Goal: Navigation & Orientation: Find specific page/section

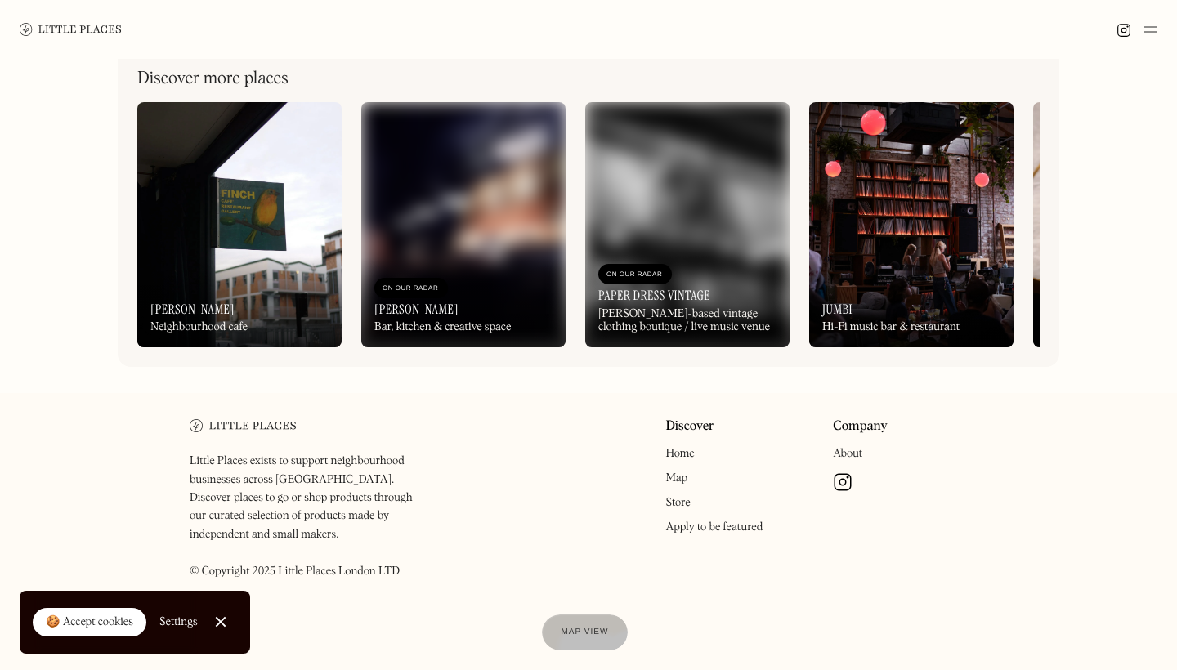
scroll to position [858, 0]
click at [663, 283] on div "On Our Radar" at bounding box center [635, 275] width 57 height 16
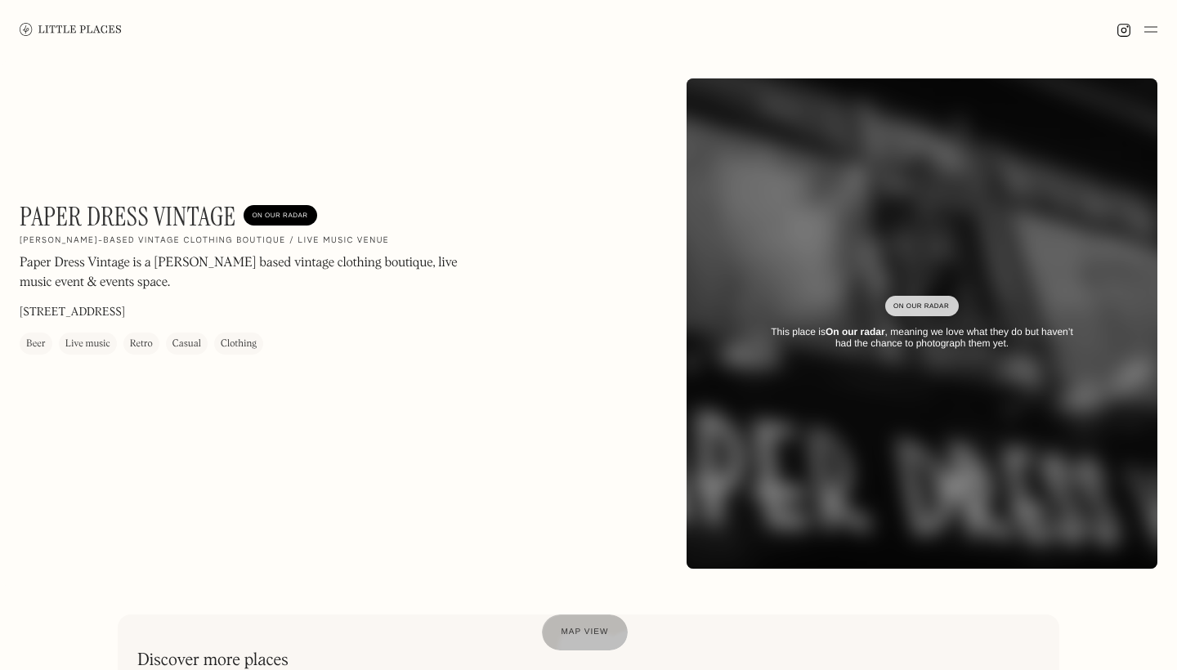
scroll to position [71, 0]
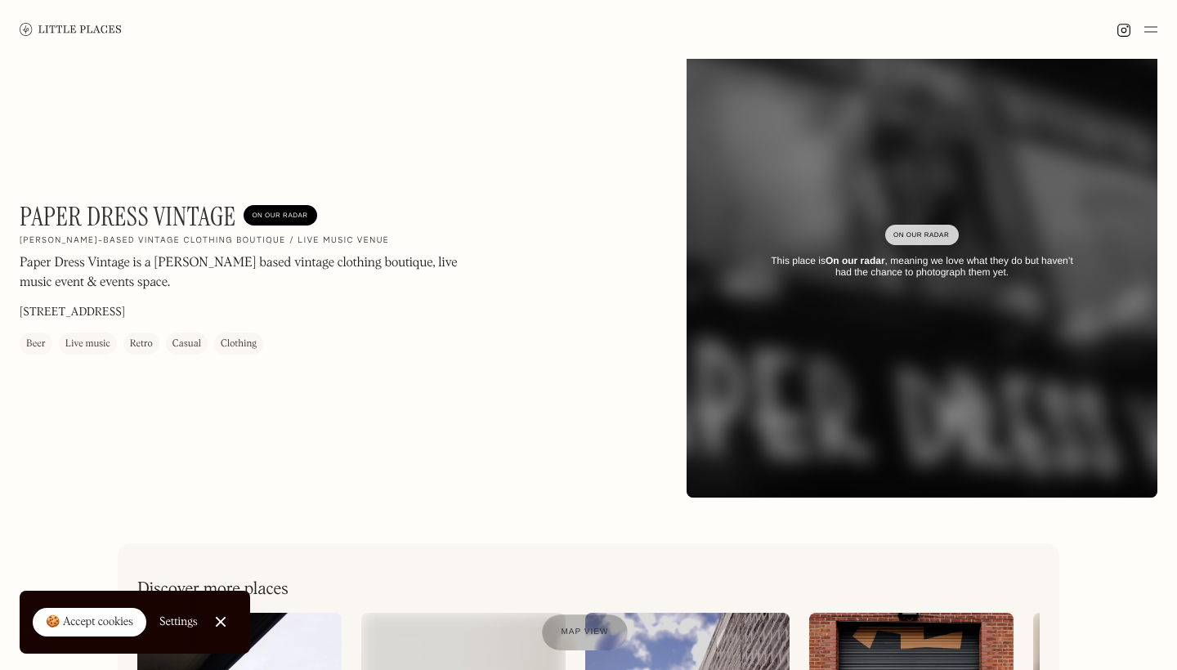
click at [933, 238] on div "On Our Radar" at bounding box center [922, 235] width 57 height 16
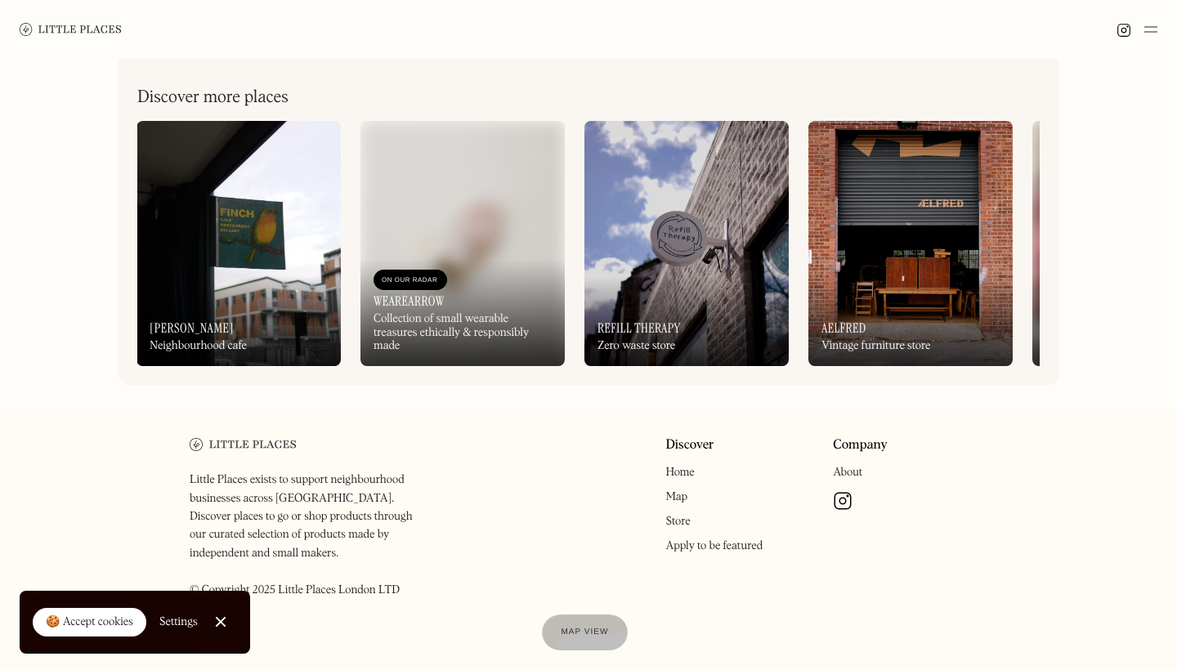
scroll to position [562, 0]
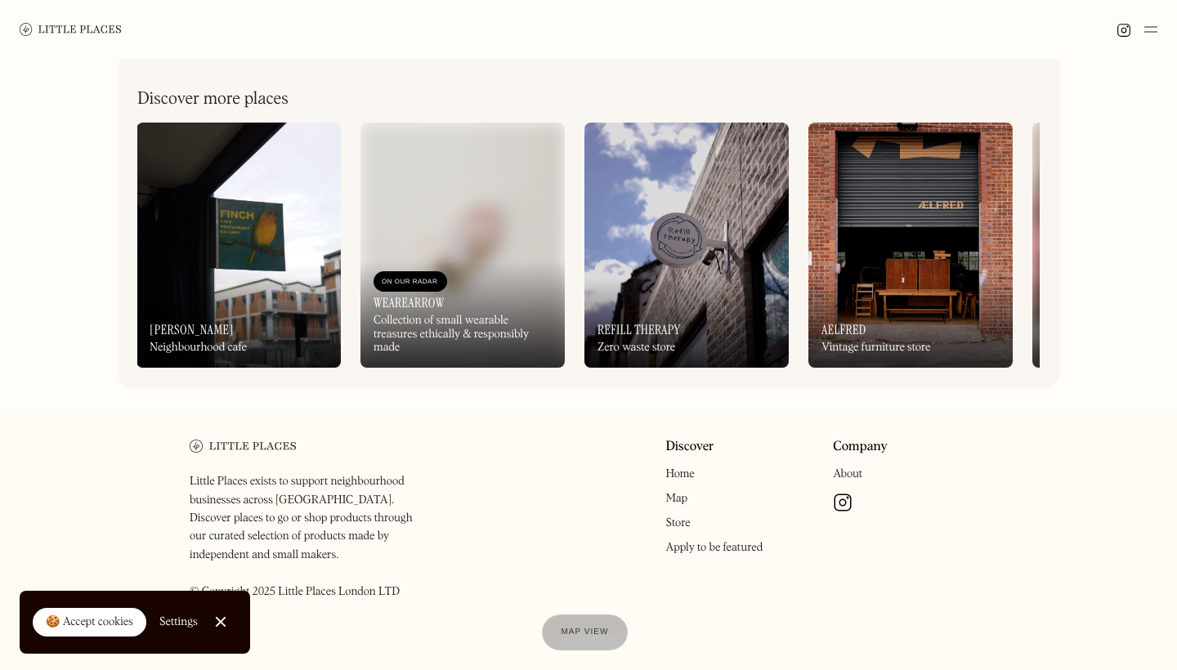
click at [886, 238] on img at bounding box center [911, 245] width 204 height 245
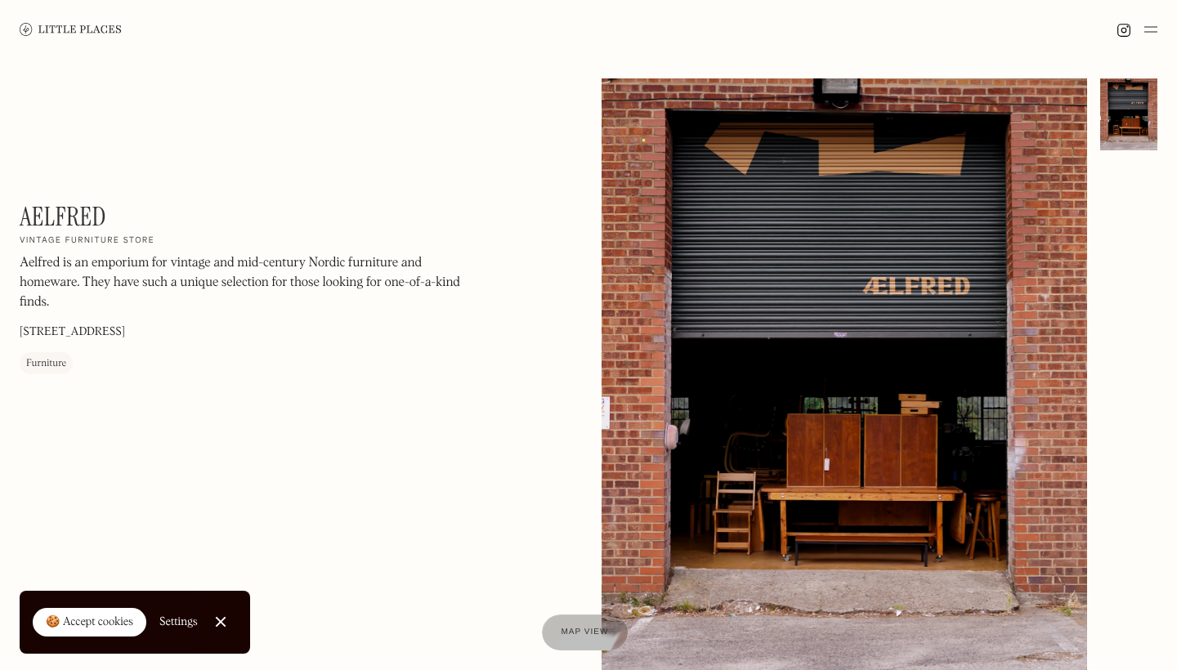
click at [111, 20] on link at bounding box center [71, 29] width 102 height 59
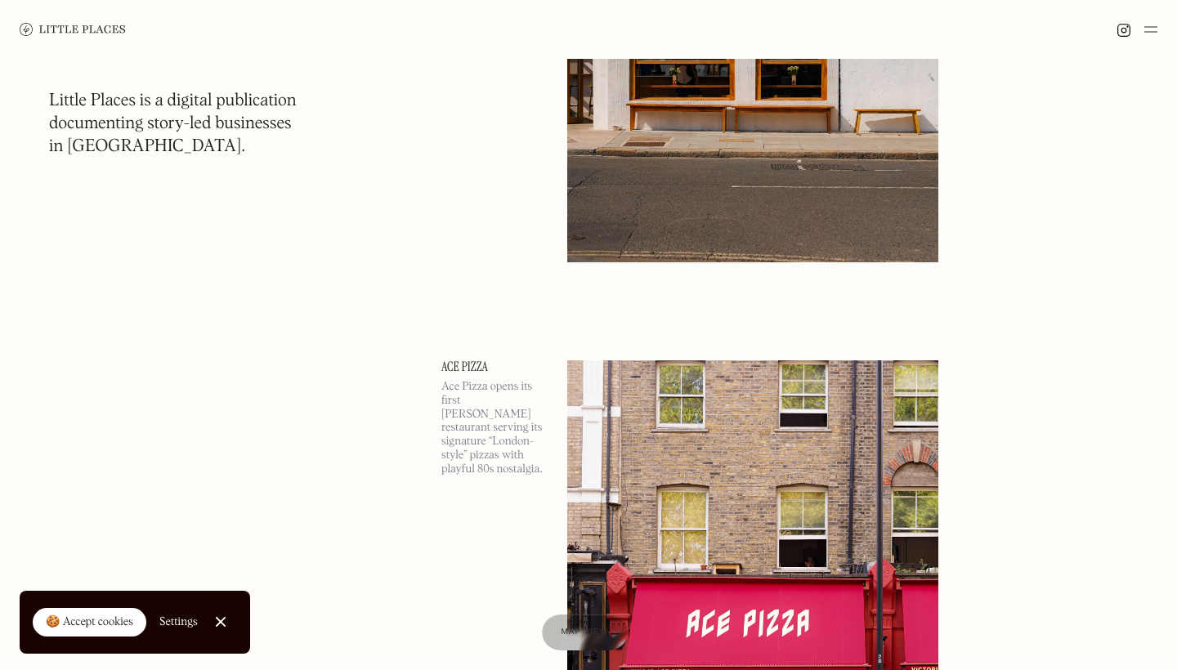
scroll to position [7412, 0]
